Goal: Find specific page/section: Find specific page/section

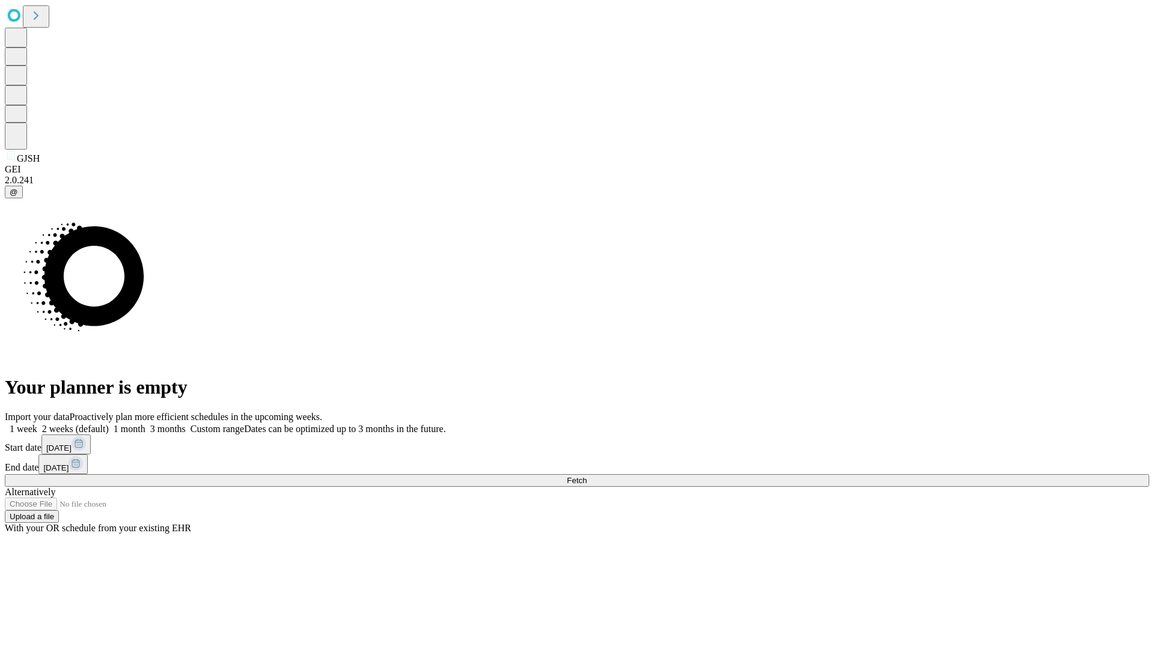
click at [587, 476] on span "Fetch" at bounding box center [577, 480] width 20 height 9
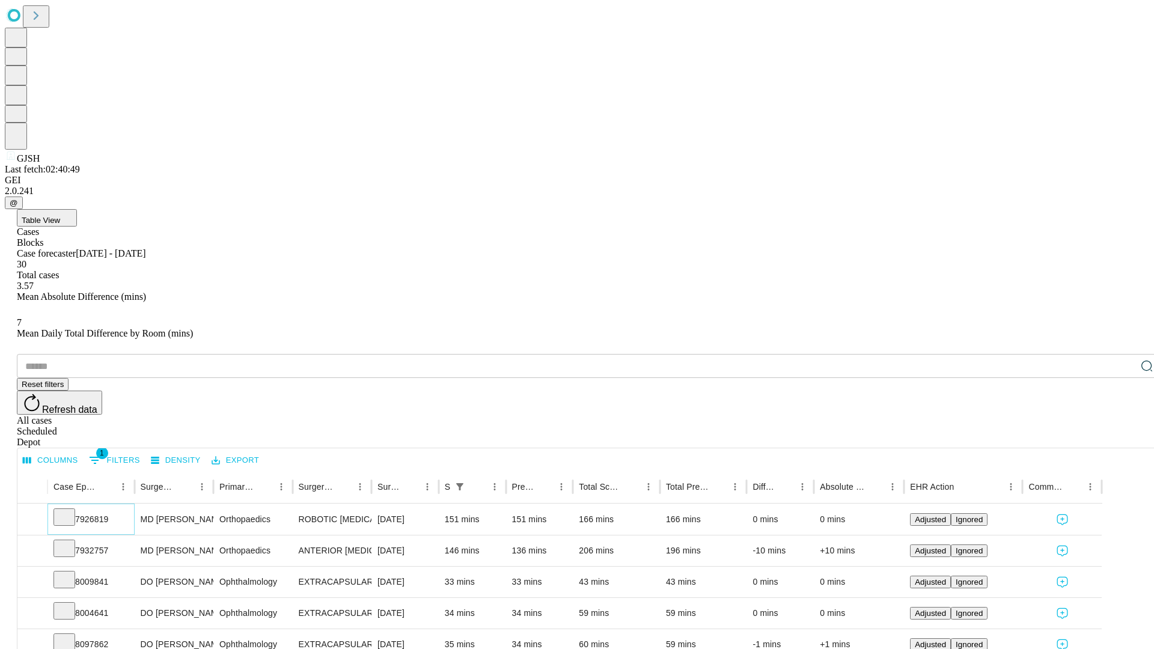
click at [70, 510] on icon at bounding box center [64, 516] width 12 height 12
